Goal: Transaction & Acquisition: Purchase product/service

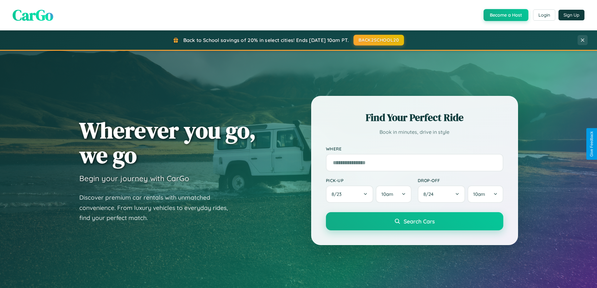
scroll to position [270, 0]
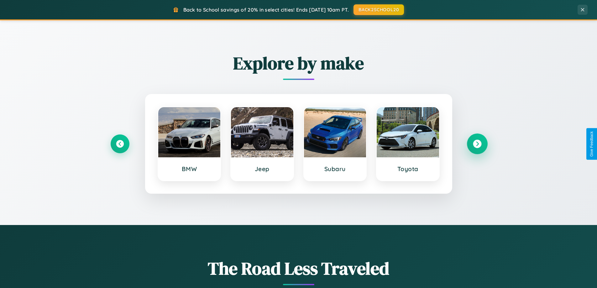
click at [477, 144] on icon at bounding box center [477, 144] width 8 height 8
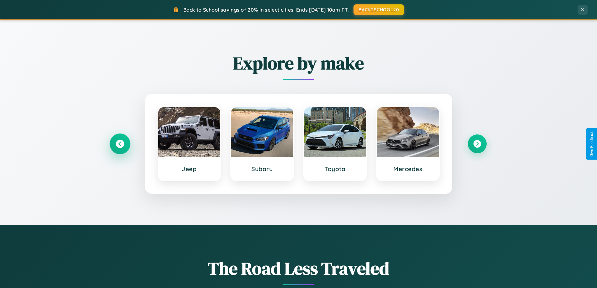
click at [120, 144] on icon at bounding box center [120, 144] width 8 height 8
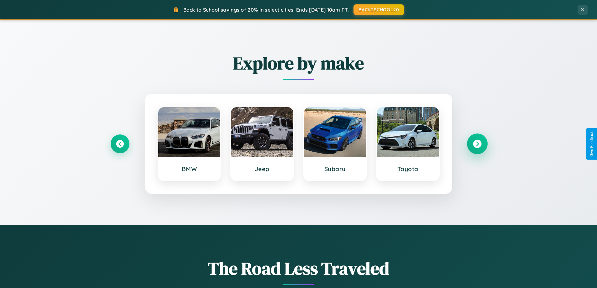
click at [477, 144] on icon at bounding box center [477, 144] width 8 height 8
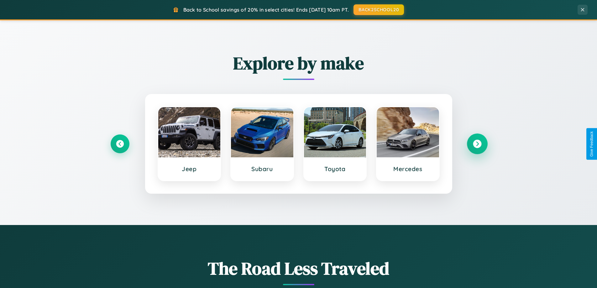
scroll to position [431, 0]
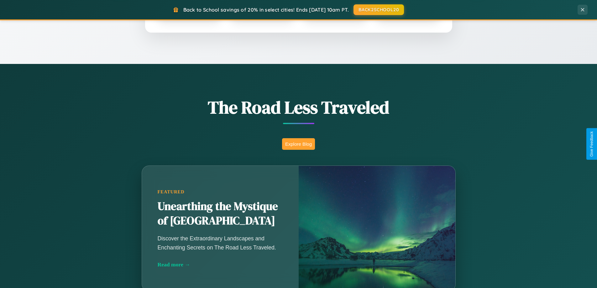
click at [298, 144] on button "Explore Blog" at bounding box center [298, 144] width 33 height 12
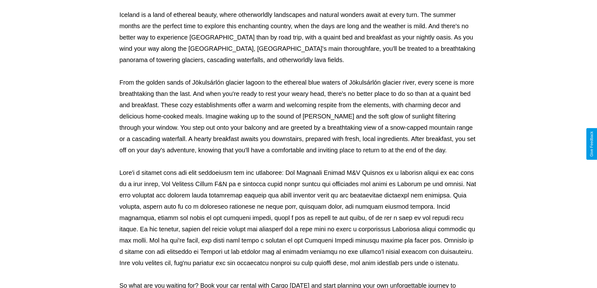
scroll to position [203, 0]
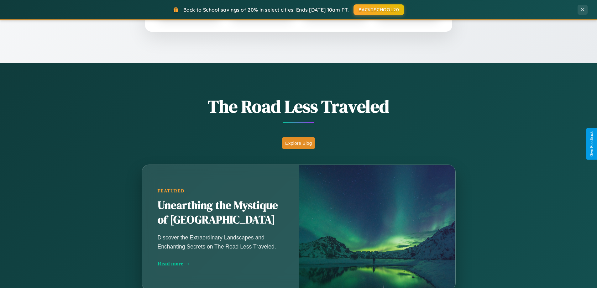
scroll to position [431, 0]
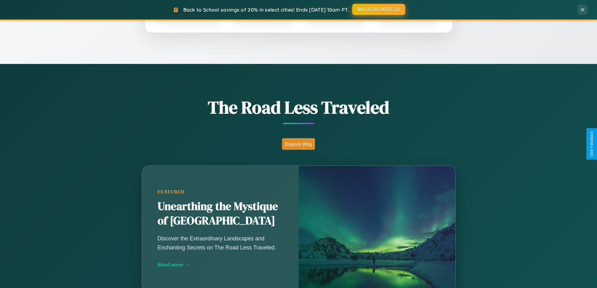
click at [378, 9] on button "BACK2SCHOOL20" at bounding box center [378, 9] width 53 height 11
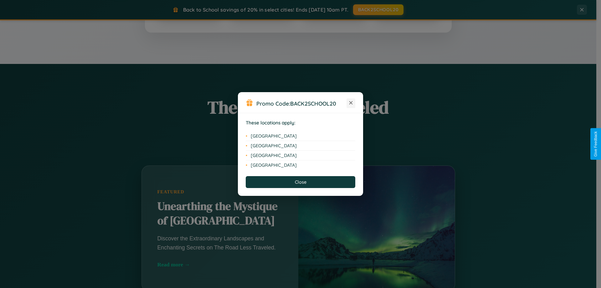
click at [351, 103] on icon at bounding box center [351, 102] width 3 height 3
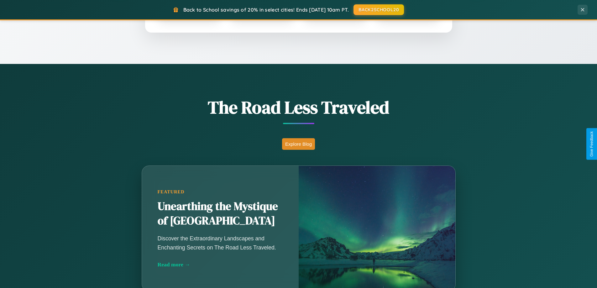
scroll to position [270, 0]
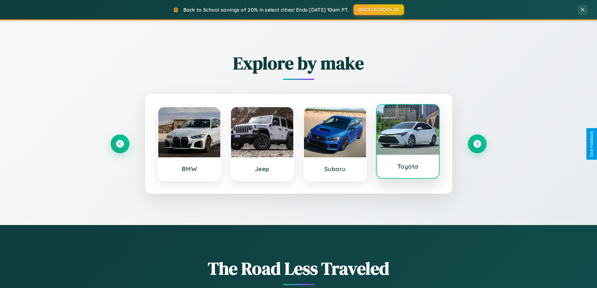
click at [408, 142] on div at bounding box center [408, 130] width 62 height 50
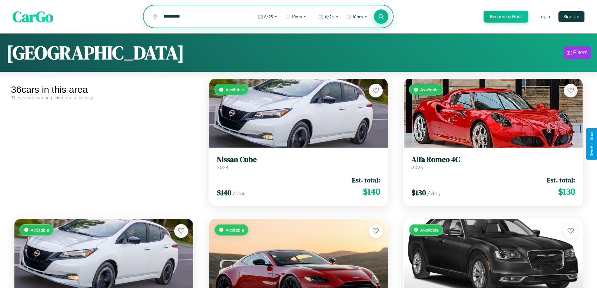
click at [381, 17] on icon at bounding box center [381, 16] width 6 height 6
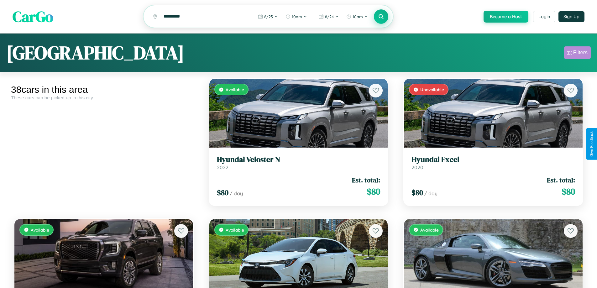
click at [577, 54] on div "Filters" at bounding box center [580, 52] width 14 height 6
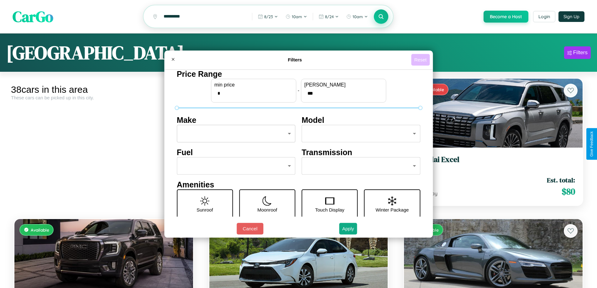
click at [421, 60] on button "Reset" at bounding box center [420, 60] width 18 height 12
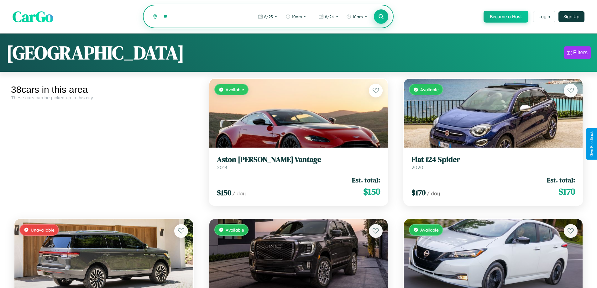
type input "*"
type input "********"
click at [381, 17] on icon at bounding box center [381, 16] width 6 height 6
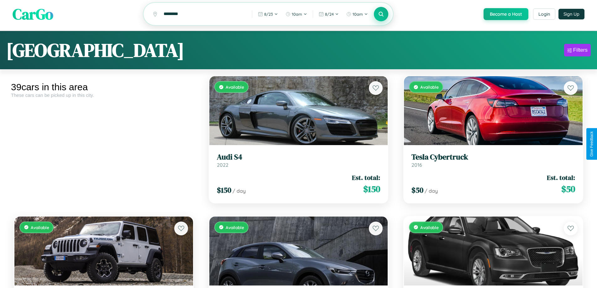
scroll to position [1070, 0]
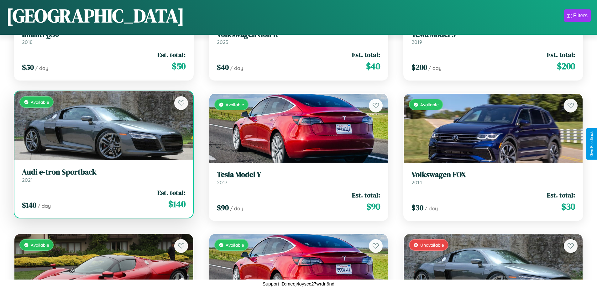
click at [103, 177] on h3 "Audi e-tron Sportback" at bounding box center [104, 172] width 164 height 9
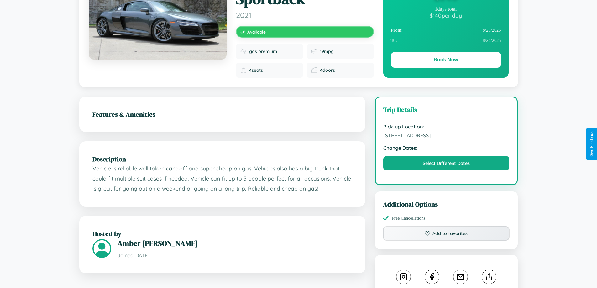
scroll to position [174, 0]
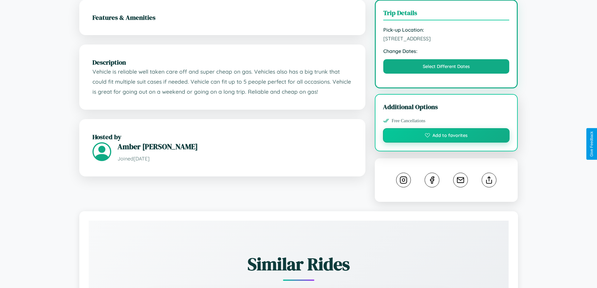
click at [446, 143] on button "Add to favorites" at bounding box center [446, 135] width 127 height 14
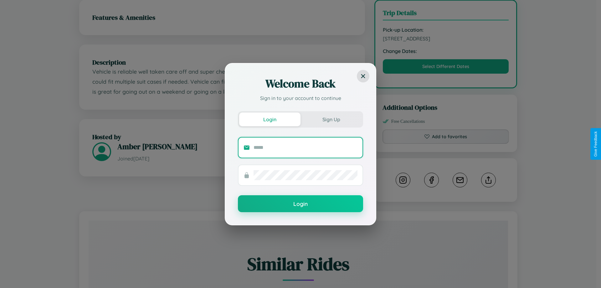
click at [306, 147] on input "text" at bounding box center [306, 148] width 104 height 10
type input "**********"
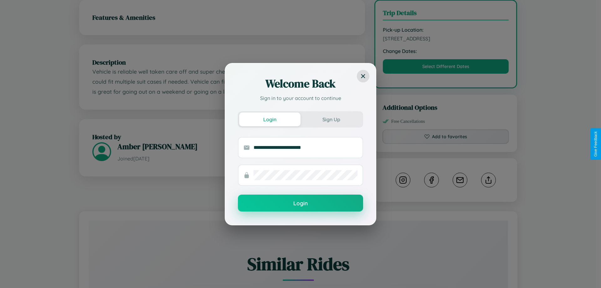
click at [301, 203] on button "Login" at bounding box center [300, 203] width 125 height 17
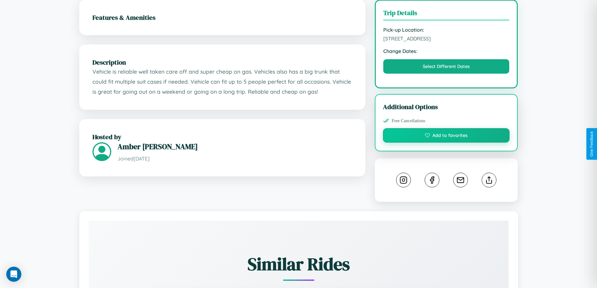
click at [446, 143] on button "Add to favorites" at bounding box center [446, 135] width 127 height 14
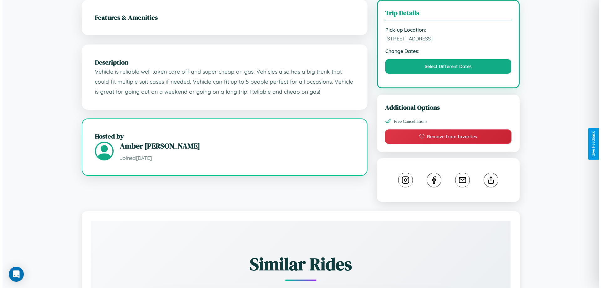
scroll to position [0, 0]
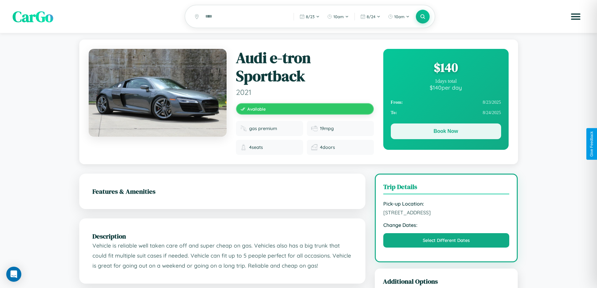
click at [445, 132] on button "Book Now" at bounding box center [446, 131] width 110 height 16
